Goal: Task Accomplishment & Management: Manage account settings

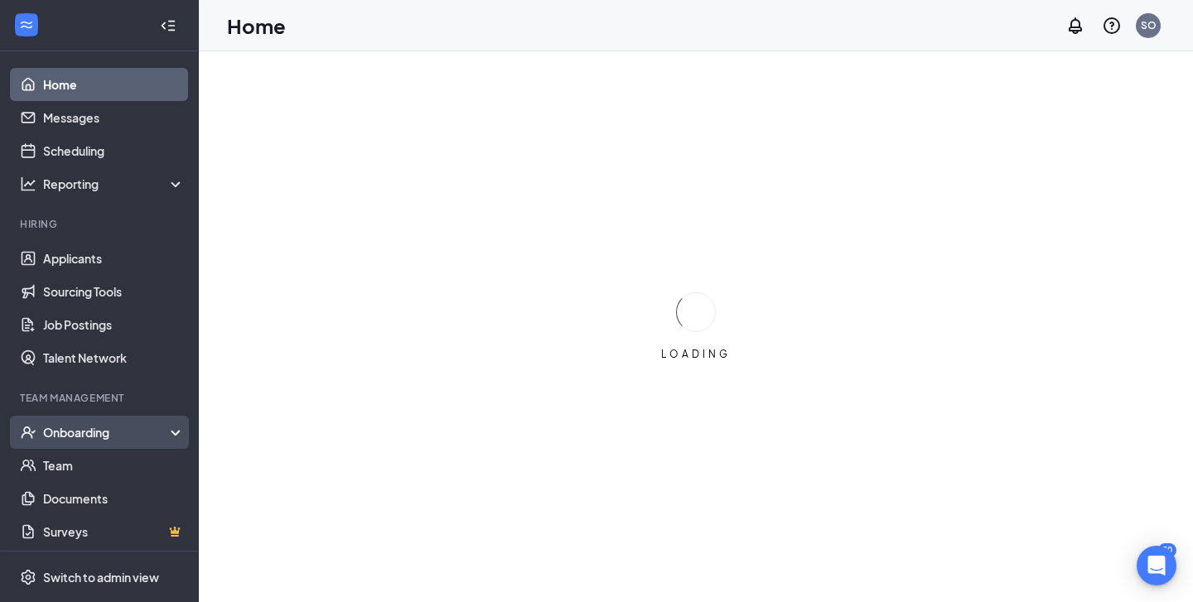
click at [165, 429] on div "Onboarding" at bounding box center [107, 432] width 128 height 17
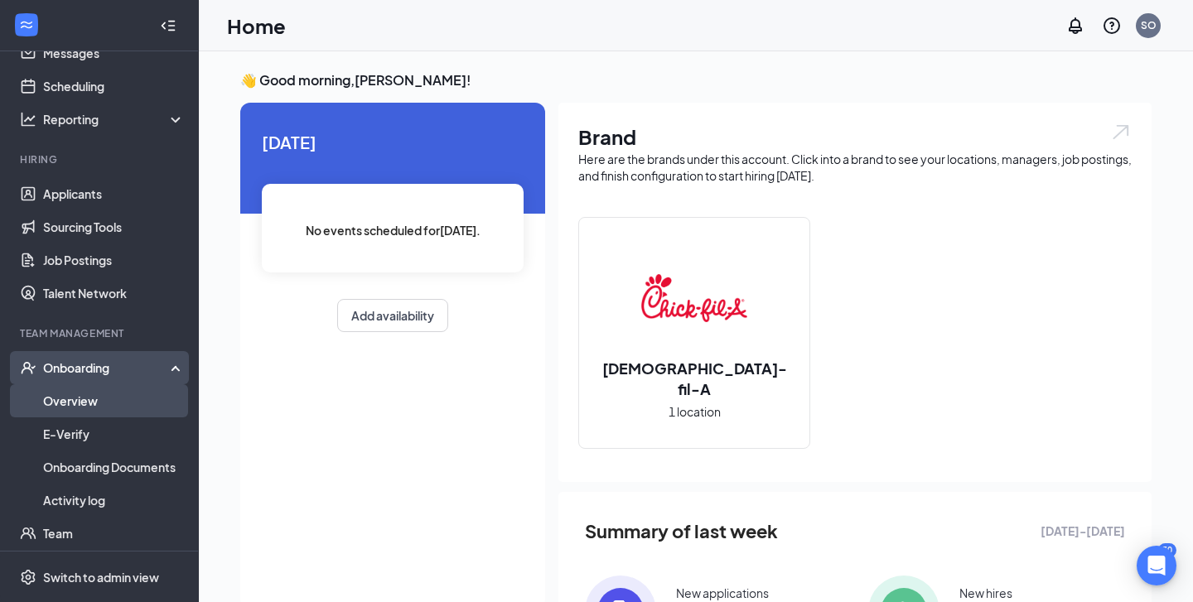
scroll to position [78, 0]
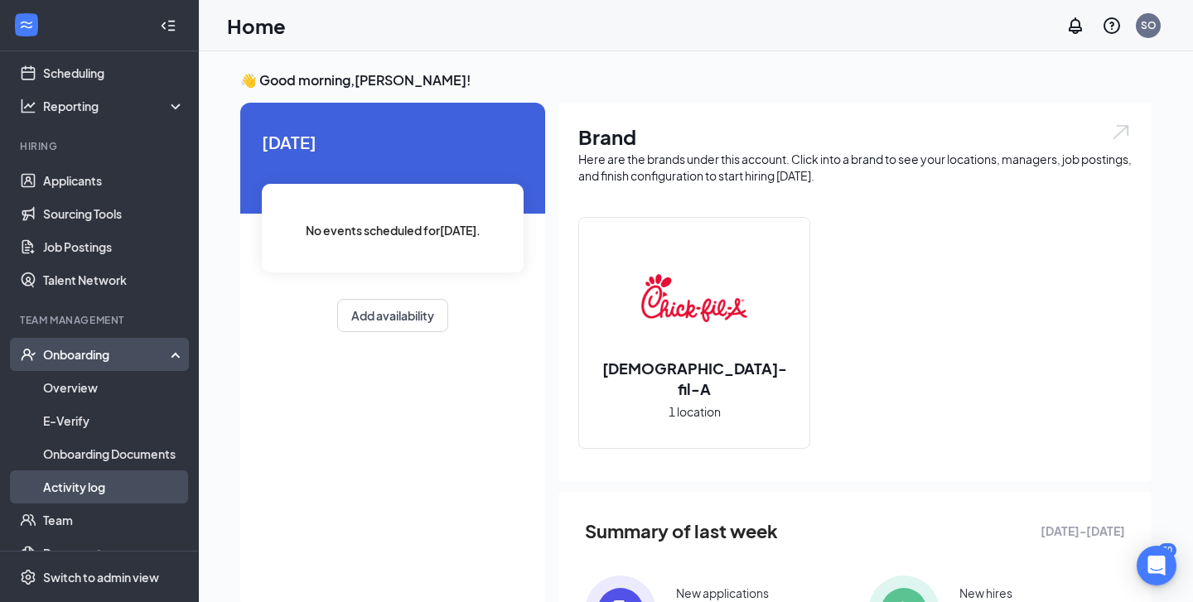
click at [113, 489] on link "Activity log" at bounding box center [114, 486] width 142 height 33
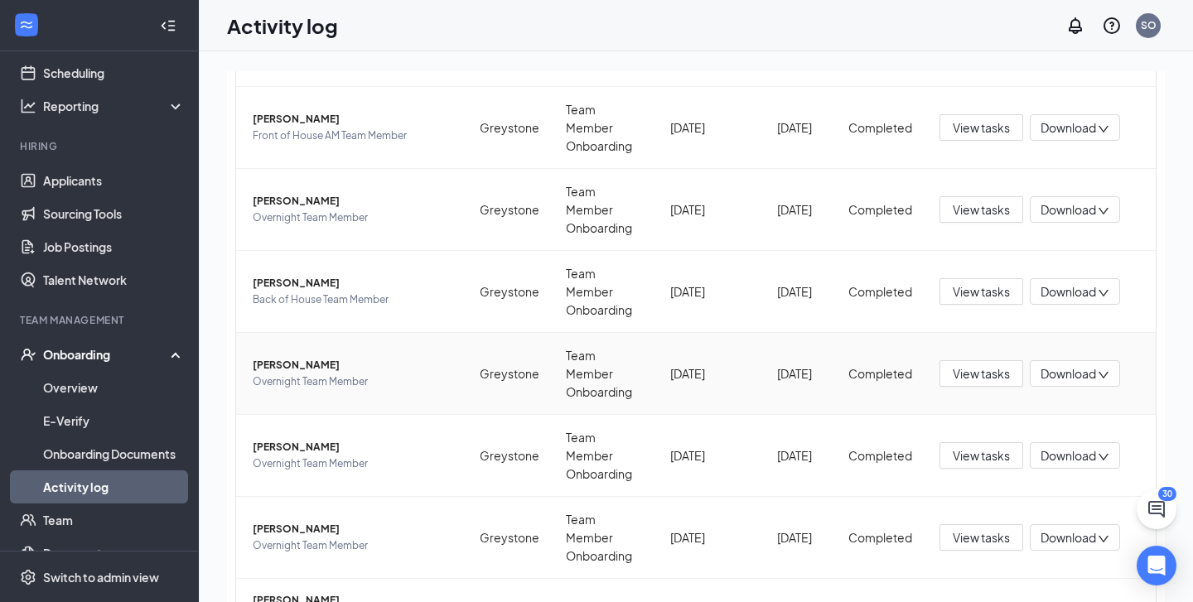
scroll to position [297, 0]
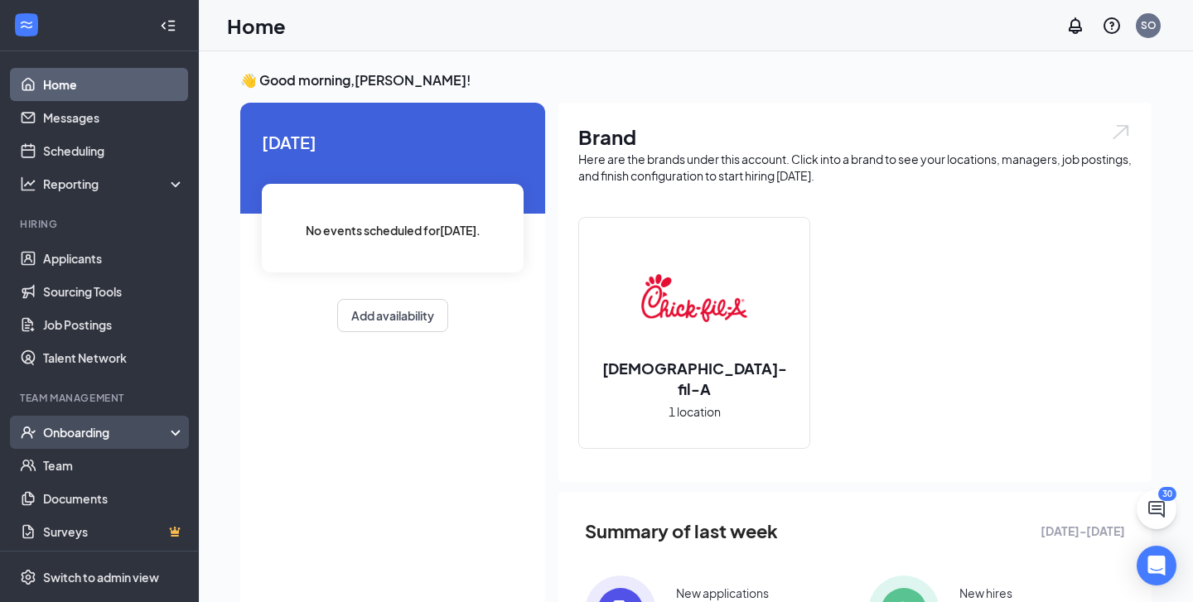
click at [161, 431] on div "Onboarding" at bounding box center [107, 432] width 128 height 17
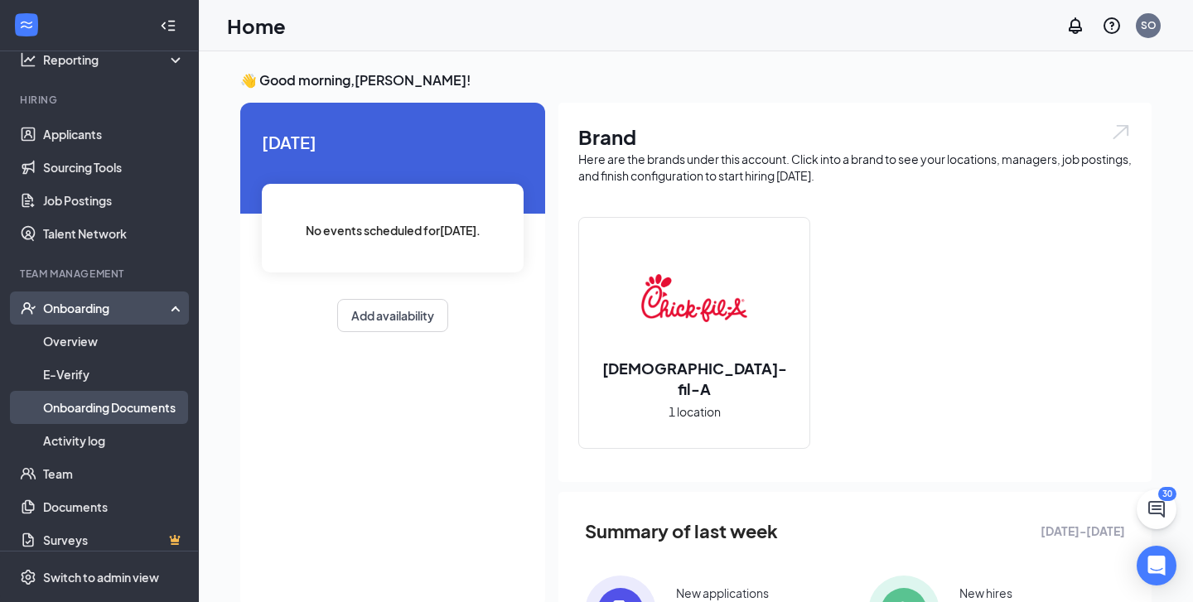
scroll to position [127, 0]
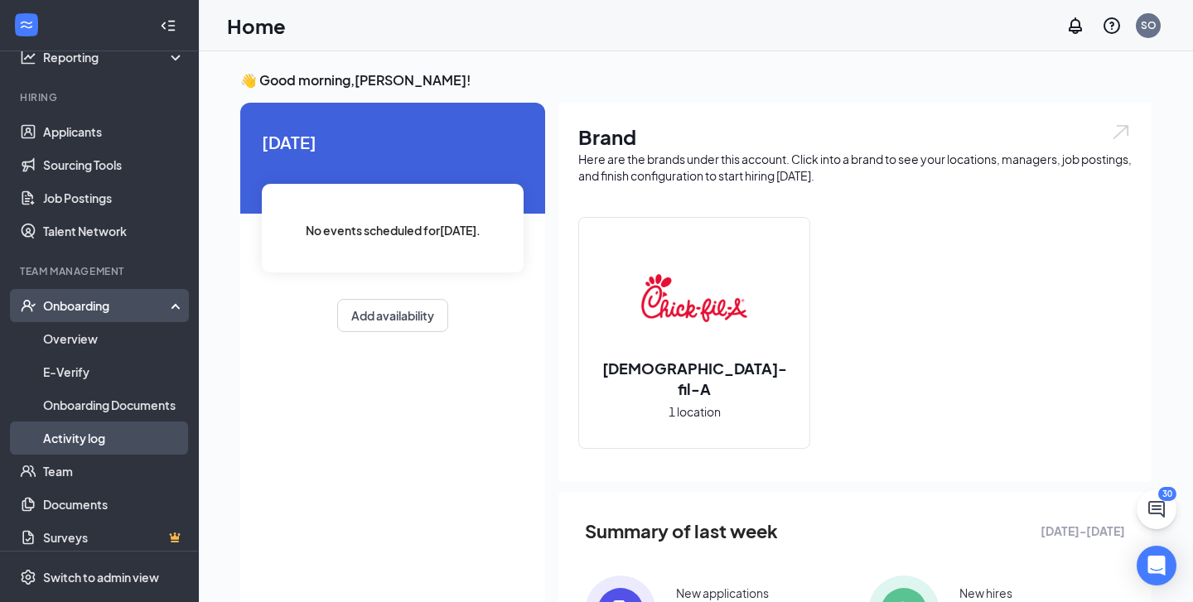
click at [104, 439] on link "Activity log" at bounding box center [114, 438] width 142 height 33
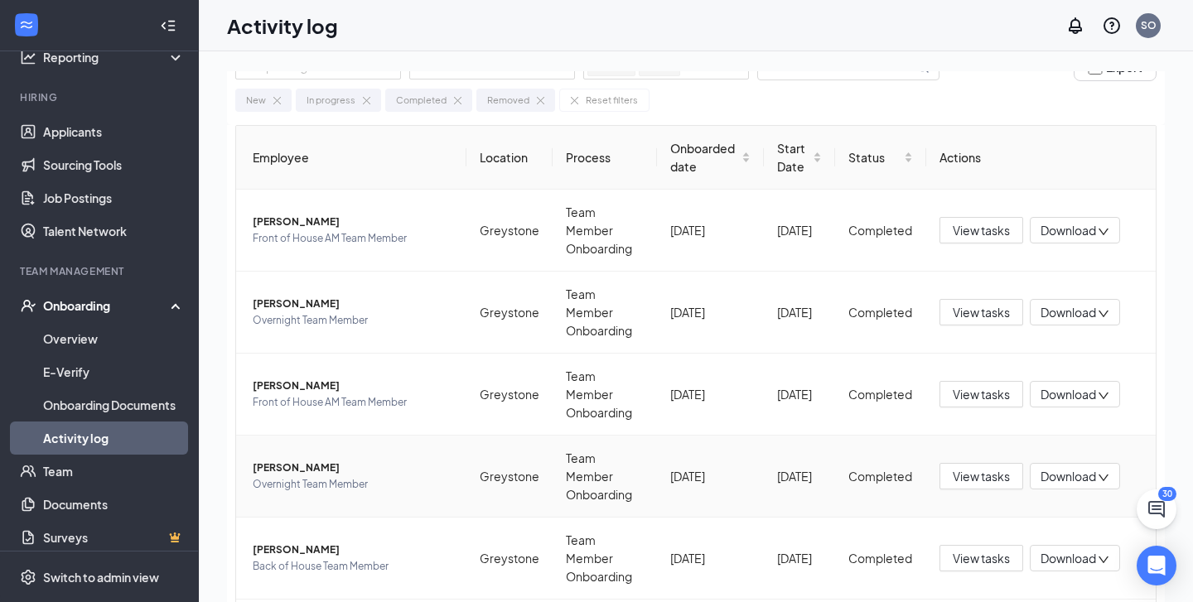
scroll to position [32, 0]
click at [329, 459] on span "[PERSON_NAME]" at bounding box center [353, 467] width 200 height 17
